Goal: Use online tool/utility: Utilize a website feature to perform a specific function

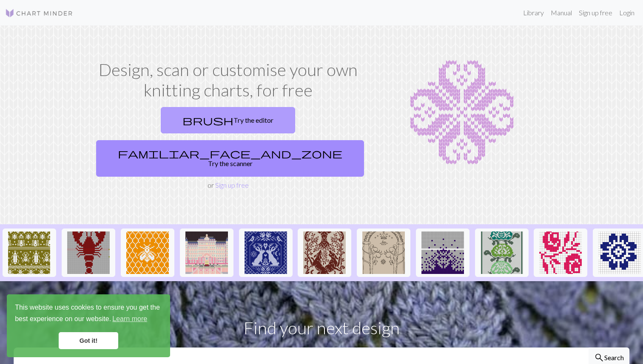
click at [185, 119] on link "brush Try the editor" at bounding box center [228, 120] width 134 height 26
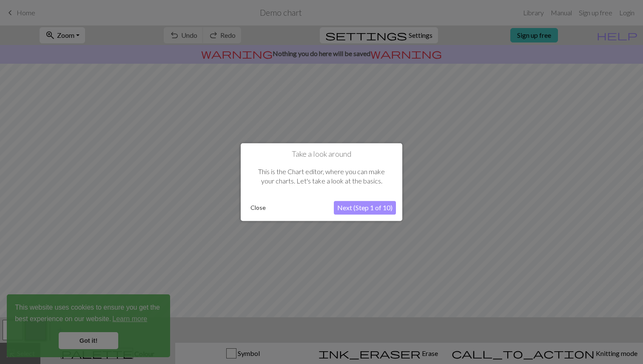
click at [370, 206] on button "Next (Step 1 of 10)" at bounding box center [365, 208] width 62 height 14
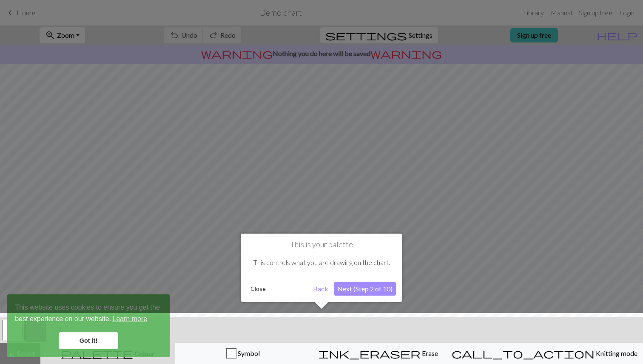
click at [85, 338] on div at bounding box center [321, 340] width 651 height 55
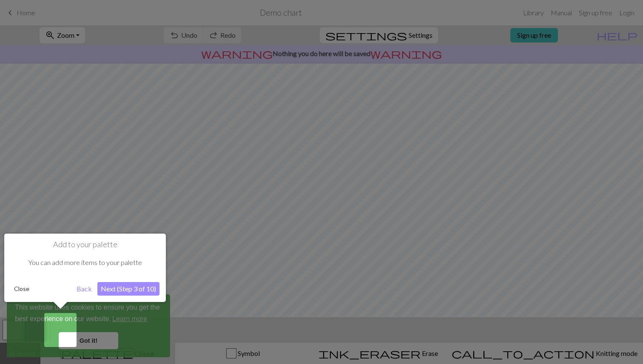
click at [95, 341] on div at bounding box center [321, 182] width 643 height 364
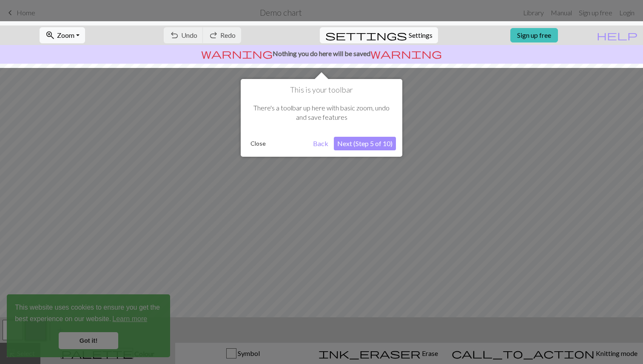
click at [322, 148] on button "Back" at bounding box center [321, 144] width 22 height 14
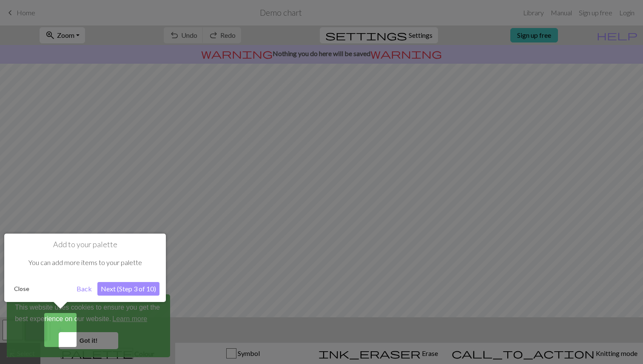
click at [87, 291] on button "Back" at bounding box center [84, 289] width 22 height 14
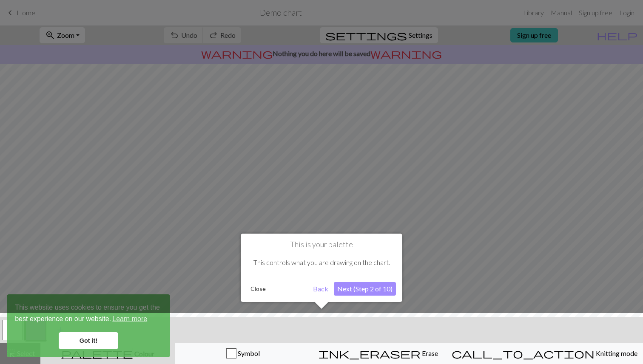
click at [364, 289] on button "Next (Step 2 of 10)" at bounding box center [365, 289] width 62 height 14
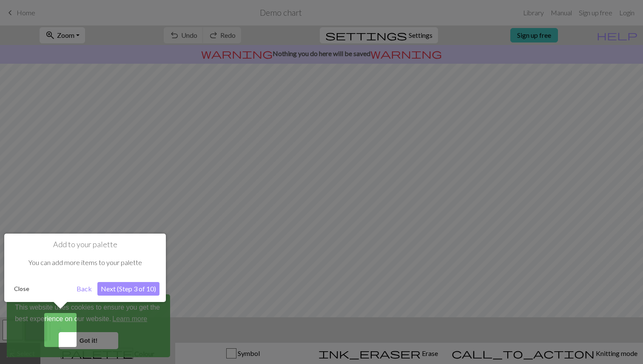
click at [143, 295] on button "Next (Step 3 of 10)" at bounding box center [128, 289] width 62 height 14
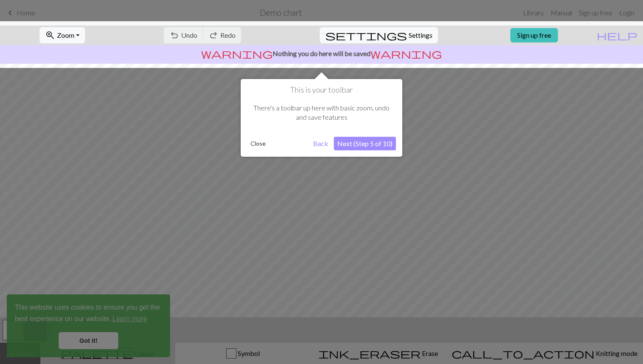
click at [379, 148] on button "Next (Step 5 of 10)" at bounding box center [365, 144] width 62 height 14
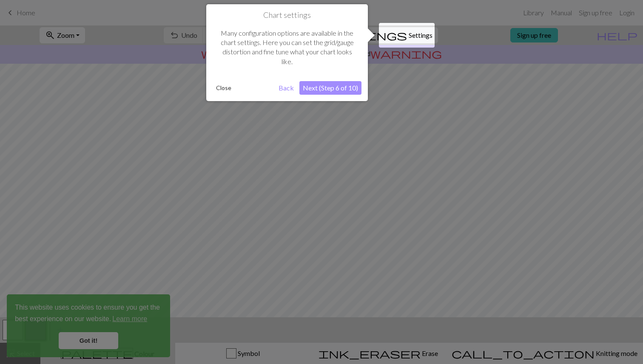
click at [350, 88] on button "Next (Step 6 of 10)" at bounding box center [330, 88] width 62 height 14
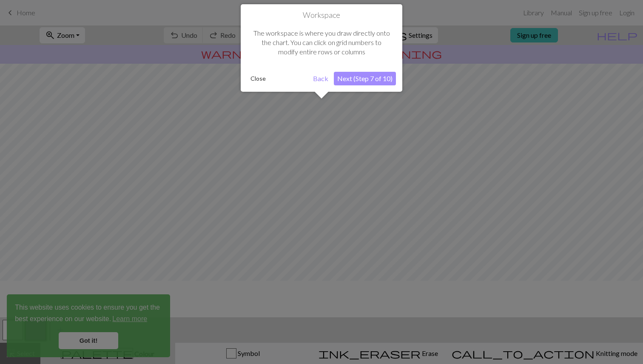
scroll to position [51, 0]
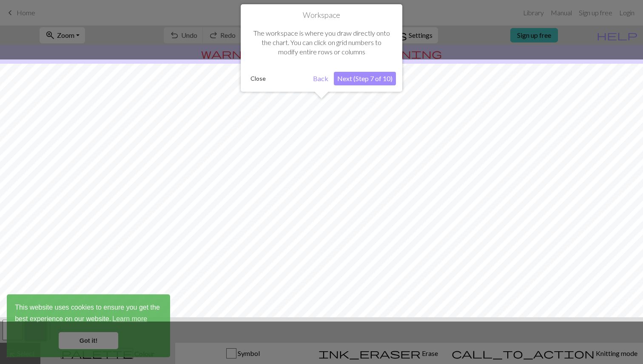
click at [368, 79] on button "Next (Step 7 of 10)" at bounding box center [365, 79] width 62 height 14
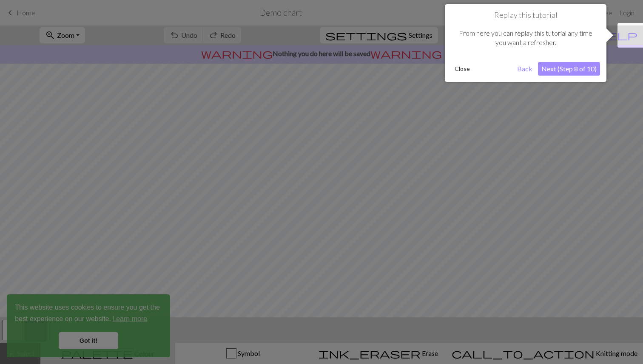
click at [574, 73] on button "Next (Step 8 of 10)" at bounding box center [569, 69] width 62 height 14
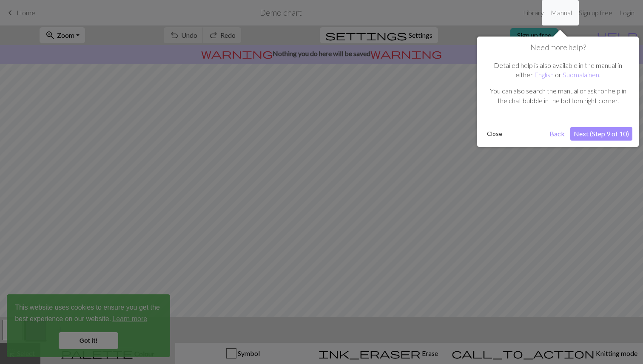
click at [595, 135] on button "Next (Step 9 of 10)" at bounding box center [601, 134] width 62 height 14
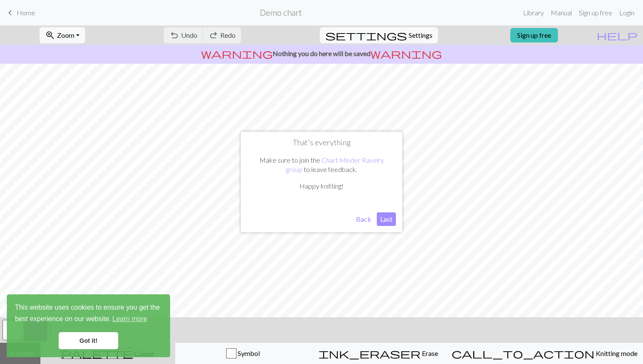
click at [383, 223] on button "Last" at bounding box center [386, 220] width 19 height 14
click at [99, 343] on link "Got it!" at bounding box center [89, 341] width 60 height 17
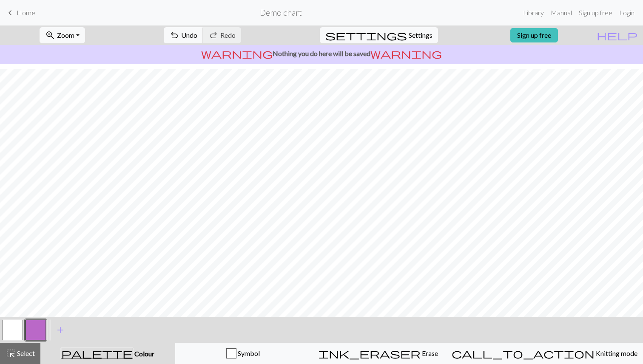
scroll to position [57, 0]
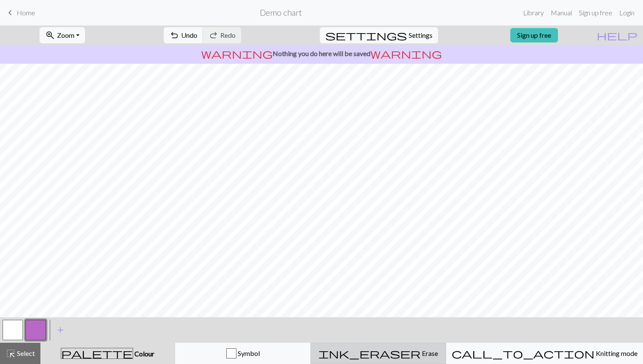
click at [420, 358] on div "ink_eraser Erase Erase" at bounding box center [378, 354] width 125 height 10
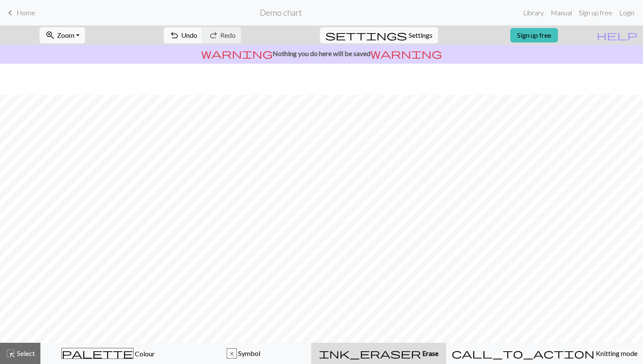
scroll to position [31, 0]
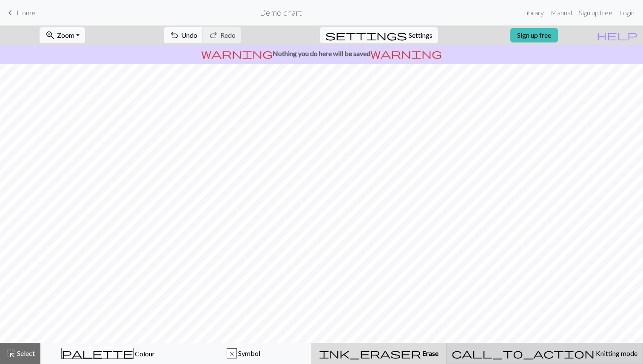
click at [513, 363] on button "call_to_action Knitting mode Knitting mode" at bounding box center [544, 353] width 197 height 21
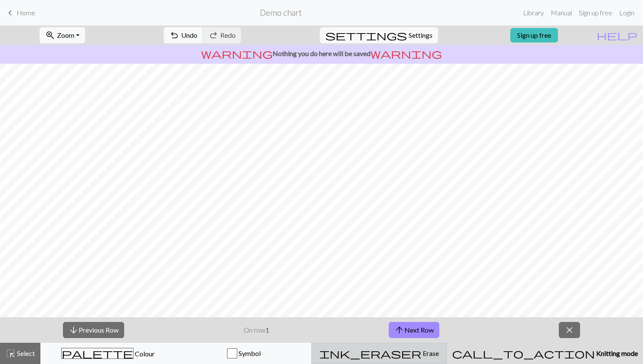
click at [395, 357] on div "ink_eraser Erase Erase" at bounding box center [379, 354] width 125 height 10
